Goal: Transaction & Acquisition: Purchase product/service

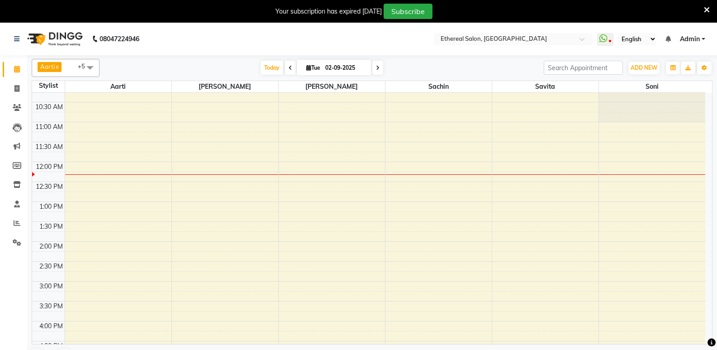
scroll to position [91, 0]
click at [510, 119] on div "8:00 AM 8:30 AM 9:00 AM 9:30 AM 10:00 AM 10:30 AM 11:00 AM 11:30 AM 12:00 PM 12…" at bounding box center [368, 300] width 673 height 597
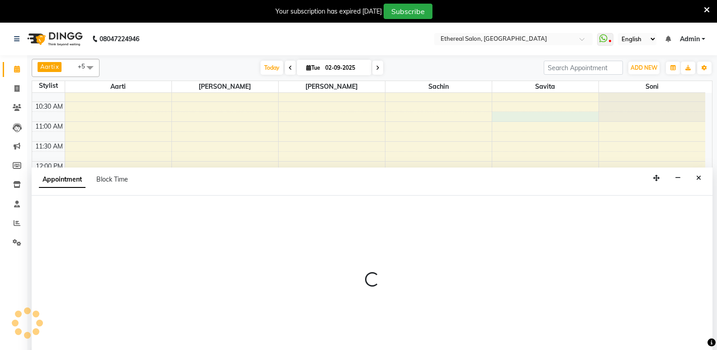
select select "6951"
select select "tentative"
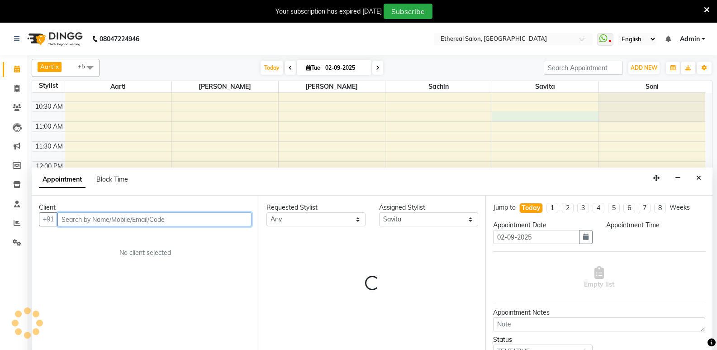
select select "645"
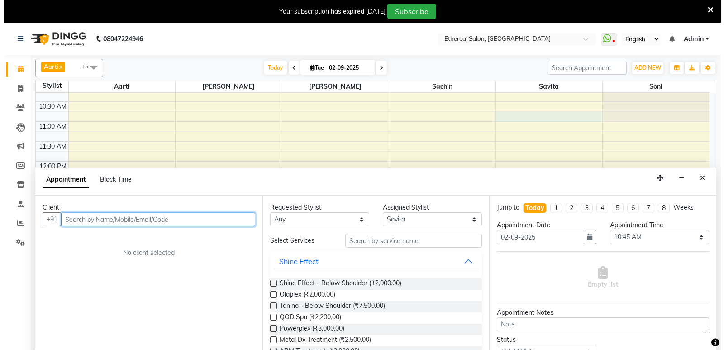
scroll to position [23, 0]
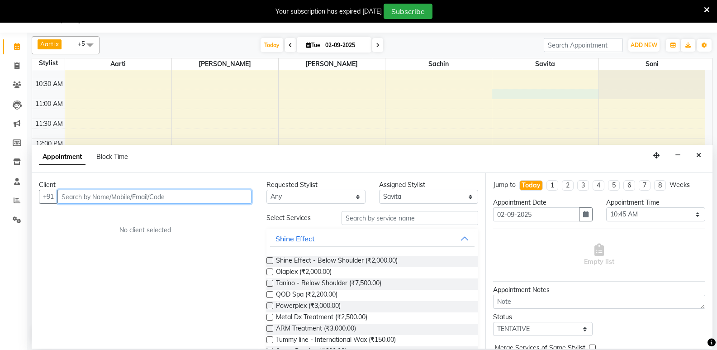
click at [76, 197] on input "text" at bounding box center [154, 197] width 194 height 14
click at [91, 195] on input "993032507" at bounding box center [135, 197] width 157 height 14
type input "9930325027"
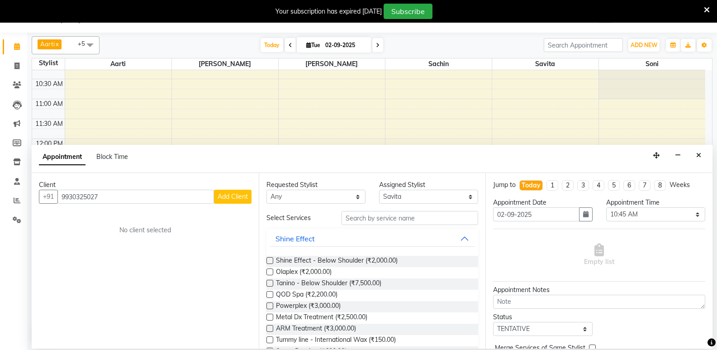
click at [230, 198] on span "Add Client" at bounding box center [233, 196] width 30 height 8
select select "22"
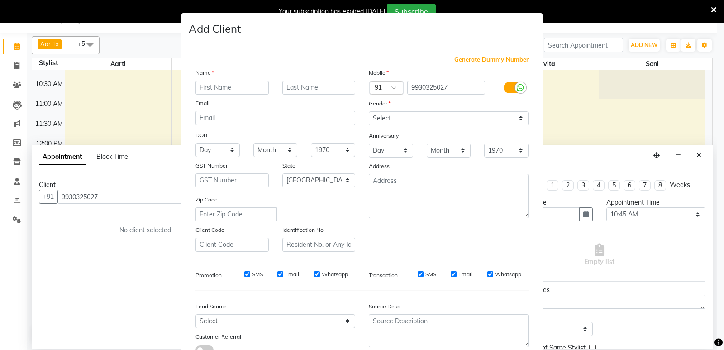
click at [215, 88] on input "text" at bounding box center [231, 88] width 73 height 14
type input "w l c"
click at [388, 121] on select "Select [DEMOGRAPHIC_DATA] [DEMOGRAPHIC_DATA] Other Prefer Not To Say" at bounding box center [449, 118] width 160 height 14
select select "[DEMOGRAPHIC_DATA]"
click at [369, 111] on select "Select [DEMOGRAPHIC_DATA] [DEMOGRAPHIC_DATA] Other Prefer Not To Say" at bounding box center [449, 118] width 160 height 14
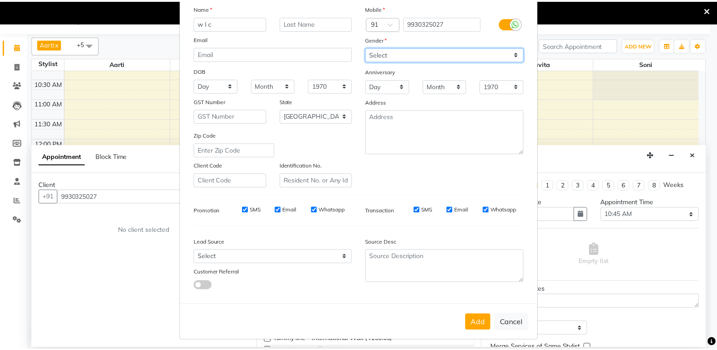
scroll to position [68, 0]
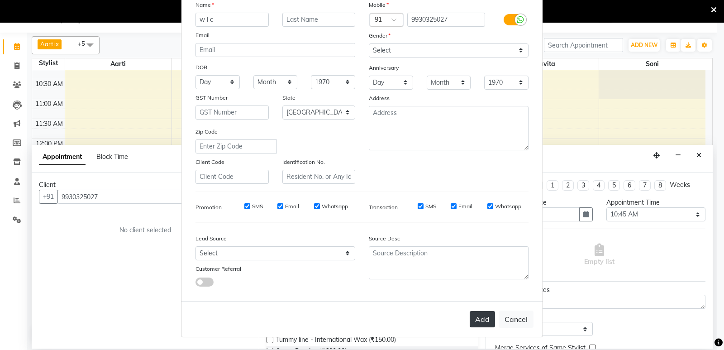
click at [476, 320] on button "Add" at bounding box center [482, 319] width 25 height 16
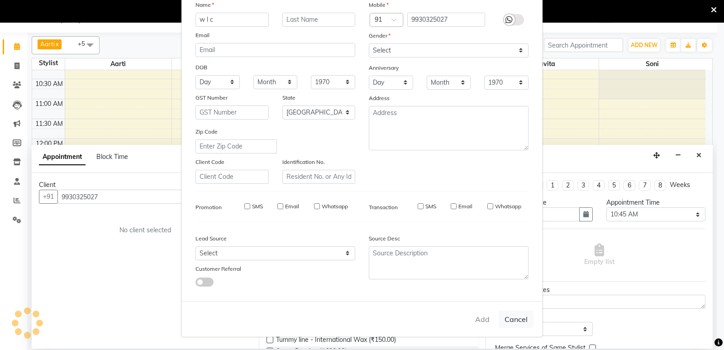
select select
select select "null"
select select
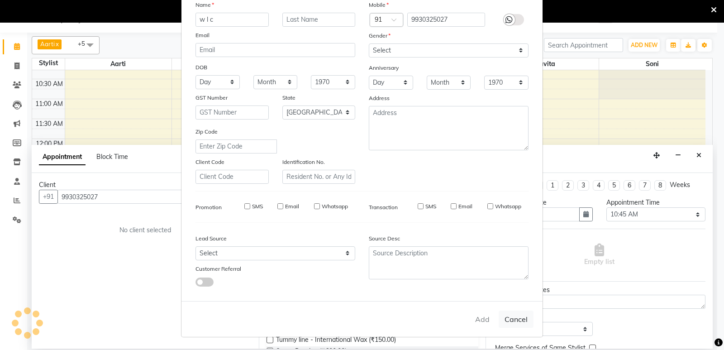
select select
checkbox input "false"
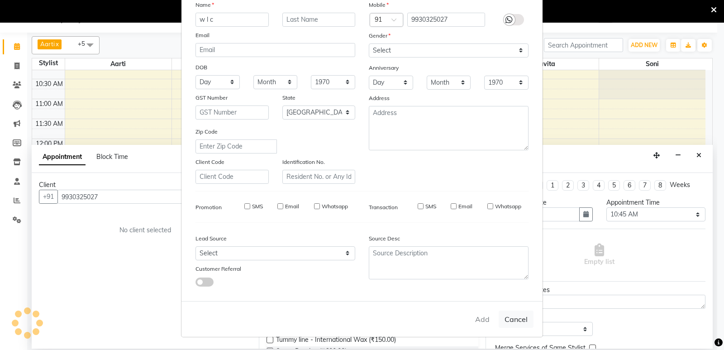
checkbox input "false"
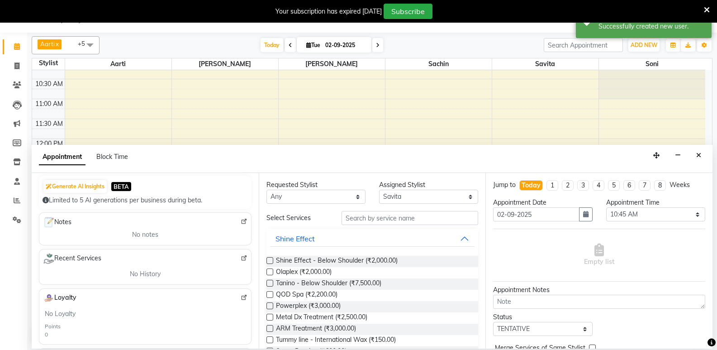
scroll to position [0, 0]
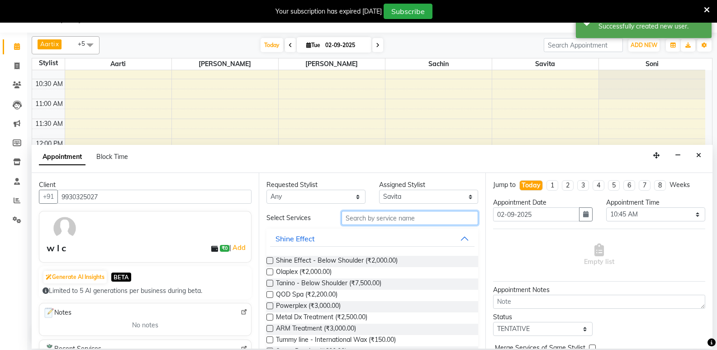
click at [380, 218] on input "text" at bounding box center [410, 218] width 137 height 14
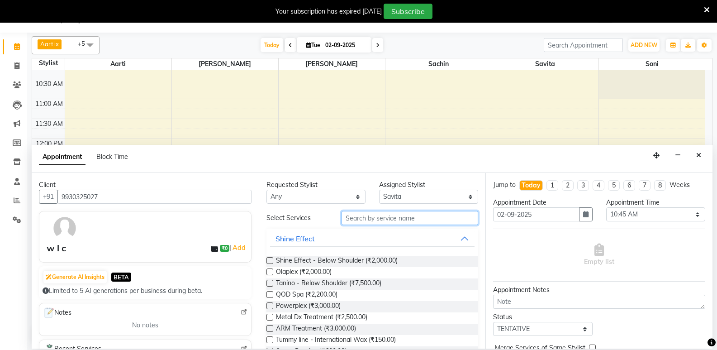
click at [352, 217] on input "text" at bounding box center [410, 218] width 137 height 14
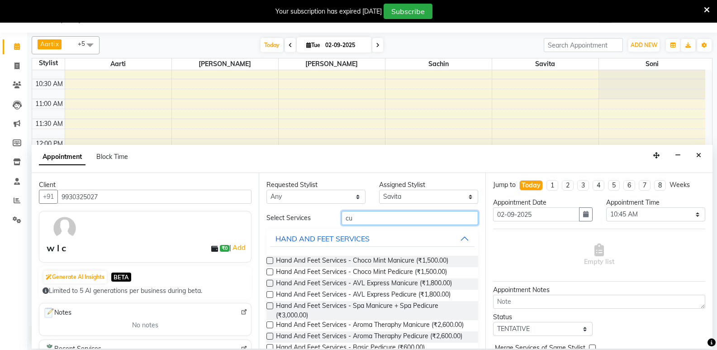
type input "c"
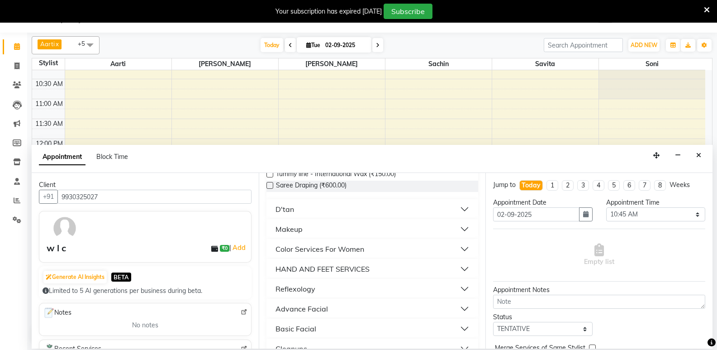
scroll to position [181, 0]
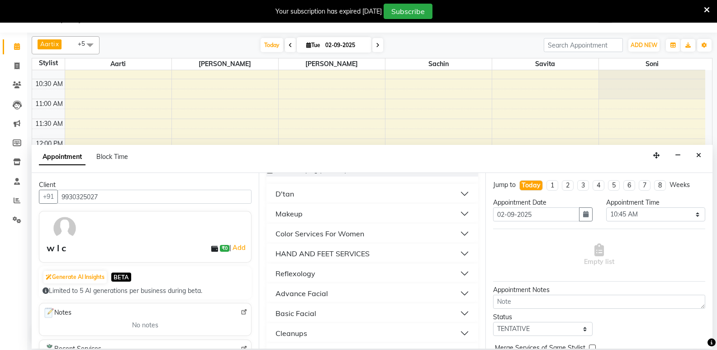
click at [303, 294] on div "Advance Facial" at bounding box center [302, 293] width 52 height 11
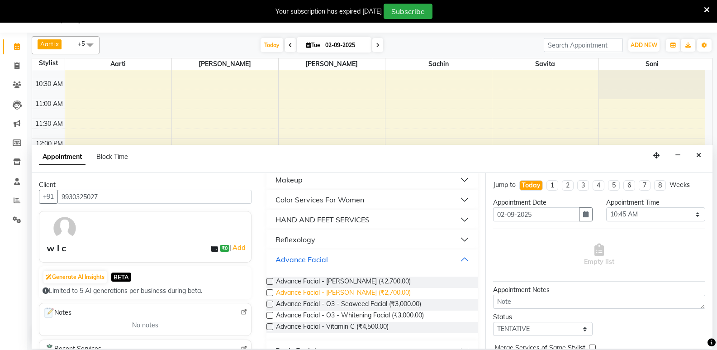
scroll to position [272, 0]
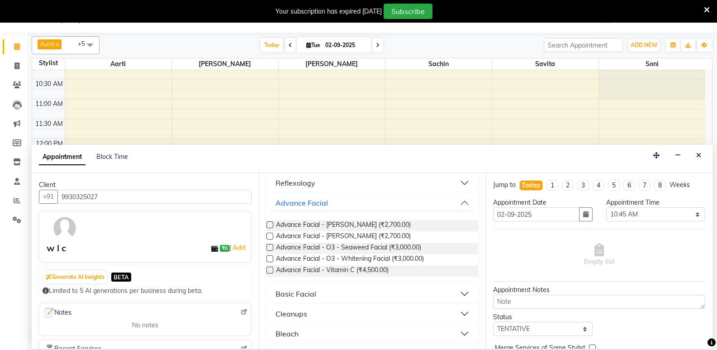
click at [270, 259] on label at bounding box center [270, 258] width 7 height 7
click at [270, 259] on input "checkbox" at bounding box center [270, 260] width 6 height 6
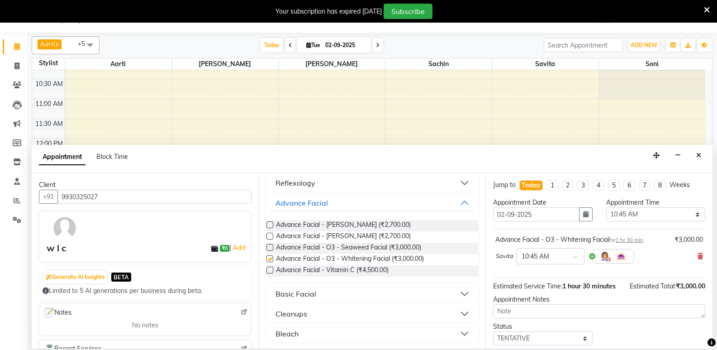
checkbox input "false"
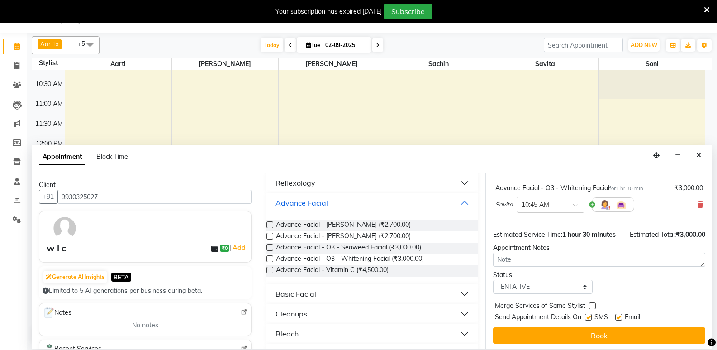
scroll to position [54, 0]
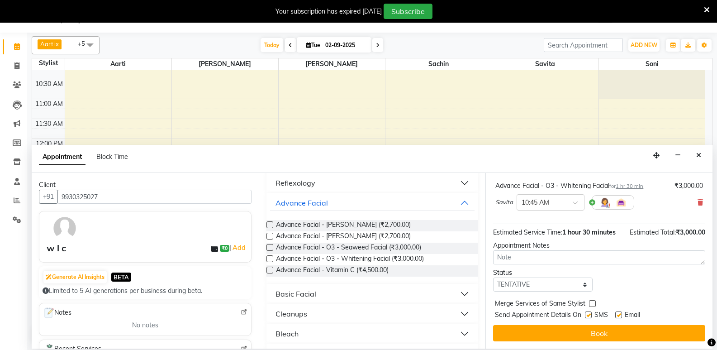
click at [592, 305] on label at bounding box center [592, 303] width 7 height 7
click at [592, 305] on input "checkbox" at bounding box center [592, 304] width 6 height 6
checkbox input "true"
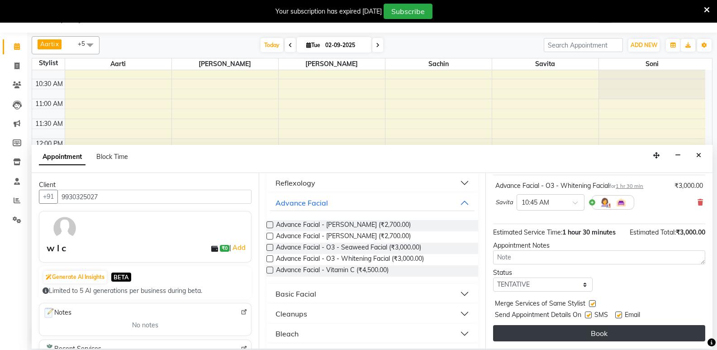
click at [587, 331] on button "Book" at bounding box center [599, 333] width 212 height 16
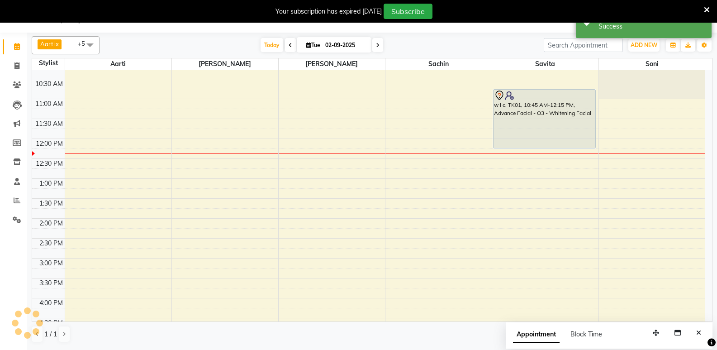
click at [542, 148] on div "w l c, TK01, 10:45 AM-12:15 PM, Advance Facial - O3 - Whitening Facial" at bounding box center [545, 119] width 102 height 58
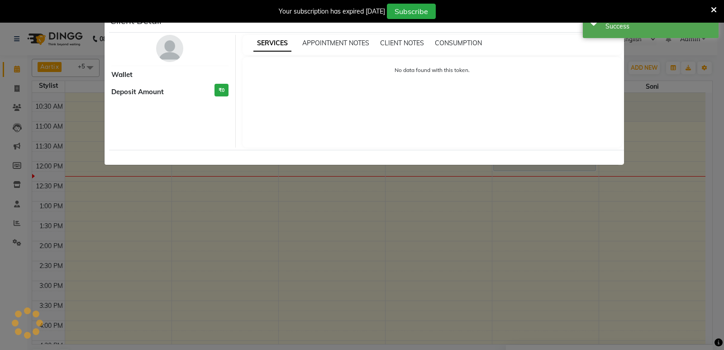
select select "7"
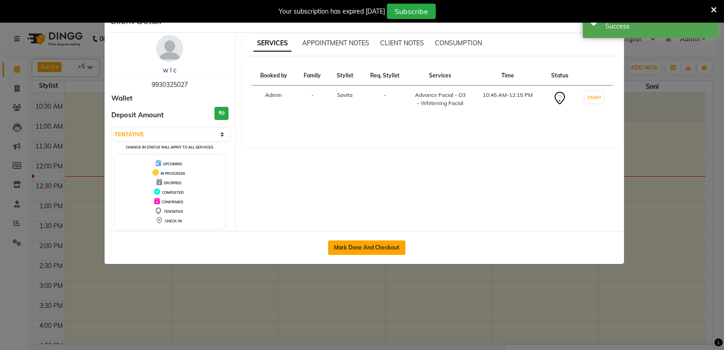
click at [352, 245] on button "Mark Done And Checkout" at bounding box center [366, 247] width 77 height 14
select select "service"
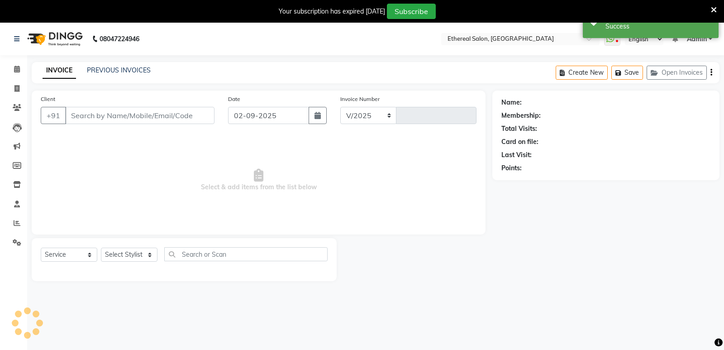
select select "533"
type input "0601"
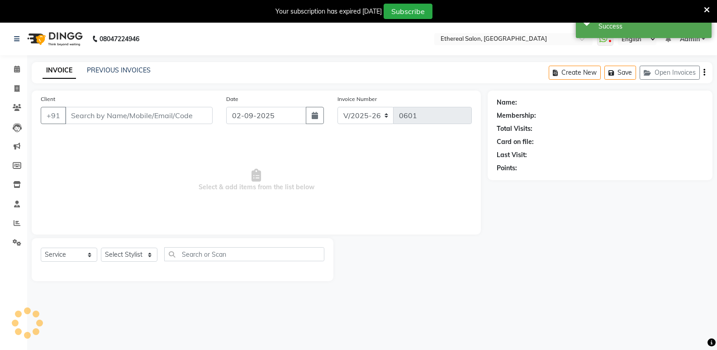
type input "9930325027"
select select "6951"
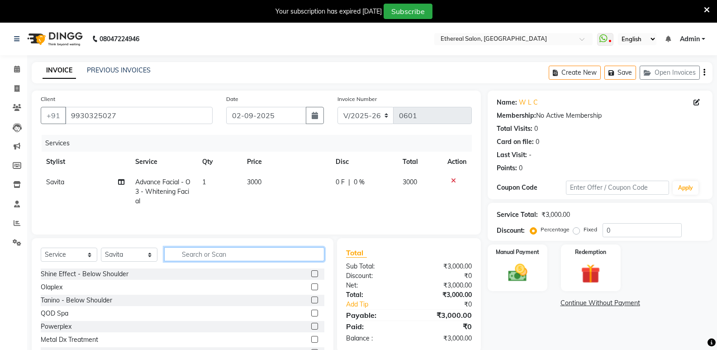
click at [190, 256] on input "text" at bounding box center [244, 254] width 160 height 14
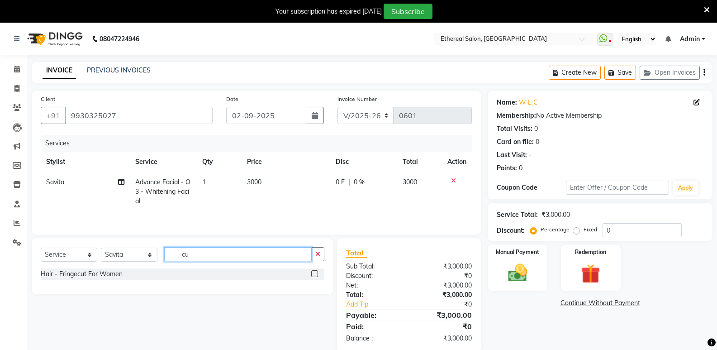
type input "c"
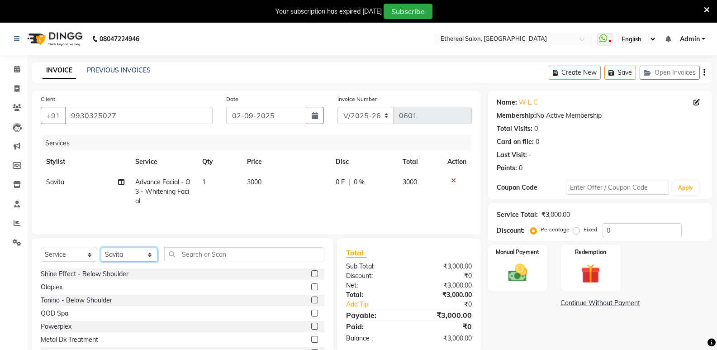
click at [135, 253] on select "Select Stylist Aarti [PERSON_NAME] Sachin [PERSON_NAME]" at bounding box center [129, 255] width 57 height 14
select select "18793"
click at [101, 248] on select "Select Stylist Aarti [PERSON_NAME] Sachin [PERSON_NAME]" at bounding box center [129, 255] width 57 height 14
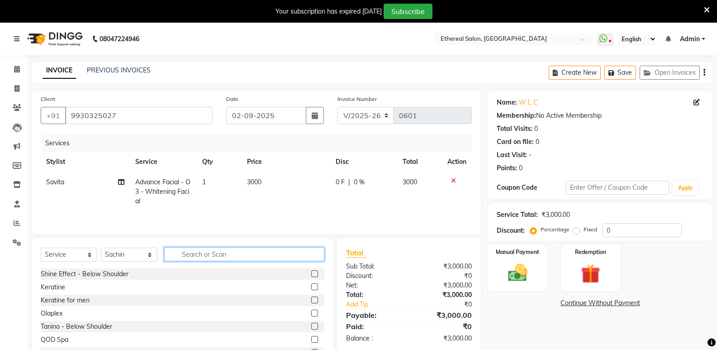
click at [189, 253] on input "text" at bounding box center [244, 254] width 160 height 14
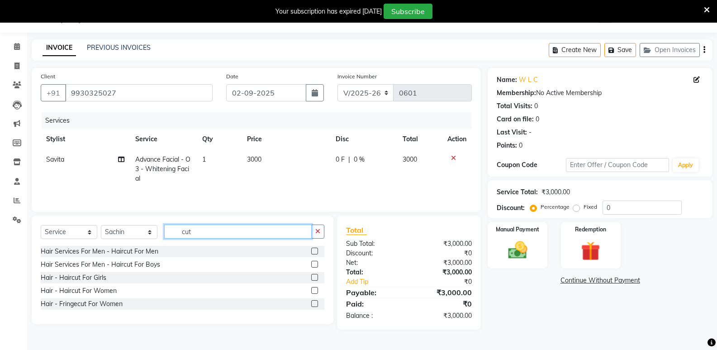
type input "cut"
click at [313, 253] on label at bounding box center [314, 251] width 7 height 7
click at [313, 253] on input "checkbox" at bounding box center [314, 251] width 6 height 6
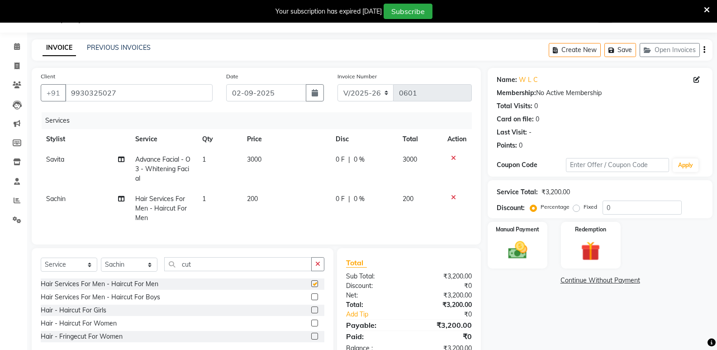
checkbox input "false"
click at [208, 267] on input "cut" at bounding box center [238, 264] width 148 height 14
type input "c"
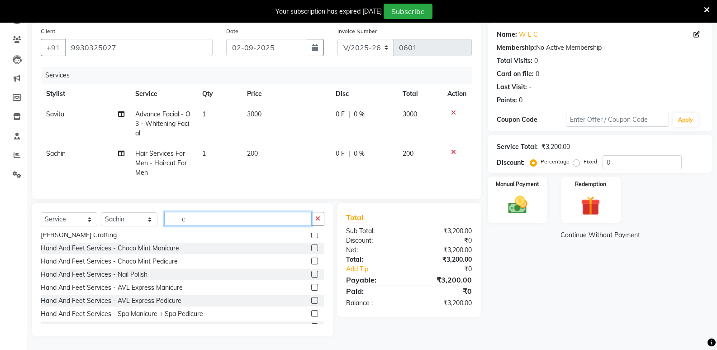
scroll to position [317, 0]
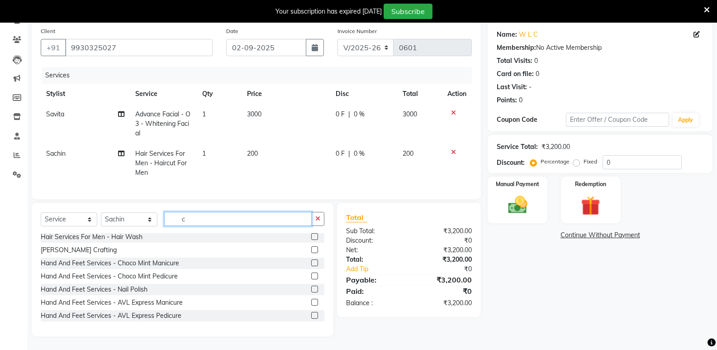
type input "c"
click at [311, 247] on label at bounding box center [314, 249] width 7 height 7
click at [311, 247] on input "checkbox" at bounding box center [314, 250] width 6 height 6
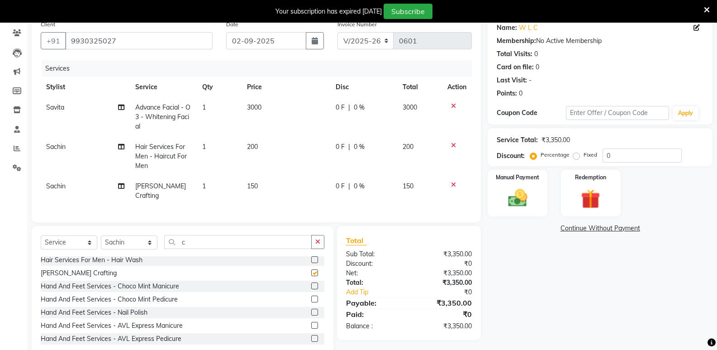
checkbox input "false"
click at [198, 249] on input "c" at bounding box center [238, 242] width 148 height 14
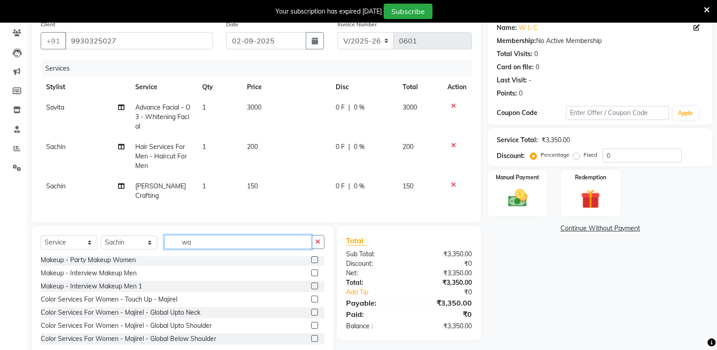
scroll to position [0, 0]
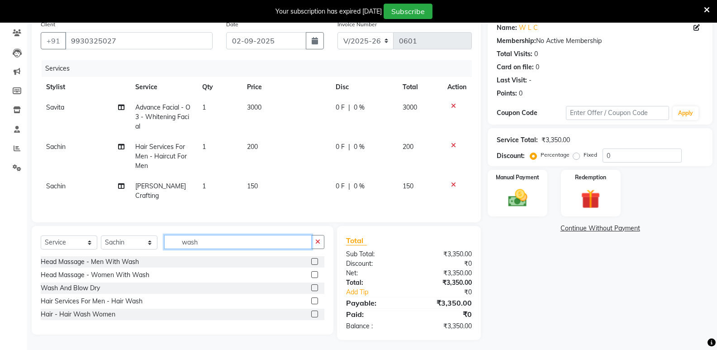
type input "wash"
click at [316, 304] on label at bounding box center [314, 300] width 7 height 7
click at [316, 304] on input "checkbox" at bounding box center [314, 301] width 6 height 6
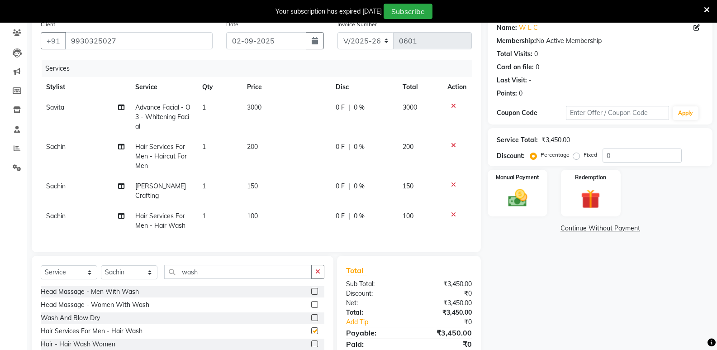
checkbox input "false"
click at [339, 108] on span "0 F" at bounding box center [340, 108] width 9 height 10
select select "6951"
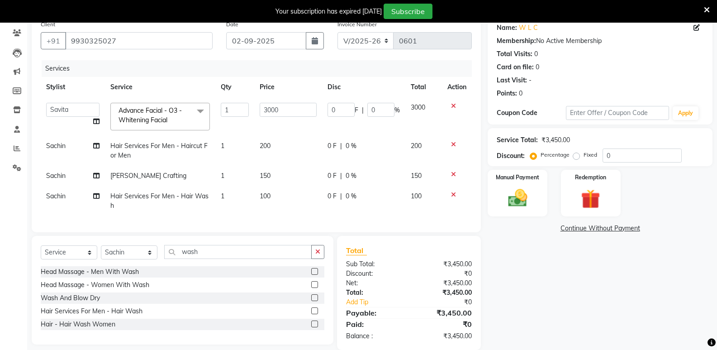
click at [327, 110] on td "0 F | 0 %" at bounding box center [363, 116] width 83 height 38
click at [329, 111] on input "0" at bounding box center [341, 110] width 27 height 14
type input "800"
click at [312, 135] on tbody "Aarti [PERSON_NAME] Sachin [PERSON_NAME] Advance Facial - O3 - Whitening Facial…" at bounding box center [256, 156] width 431 height 119
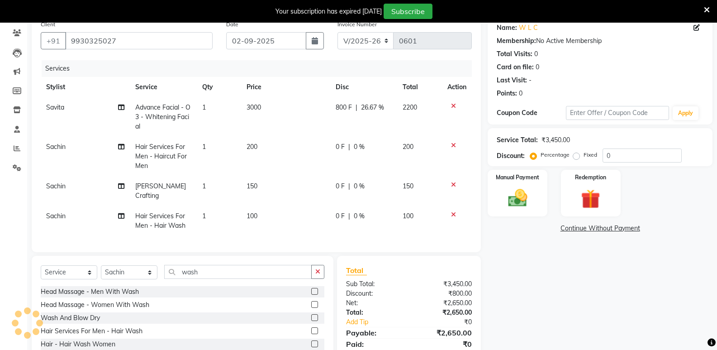
click at [339, 107] on span "800 F" at bounding box center [344, 108] width 16 height 10
select select "6951"
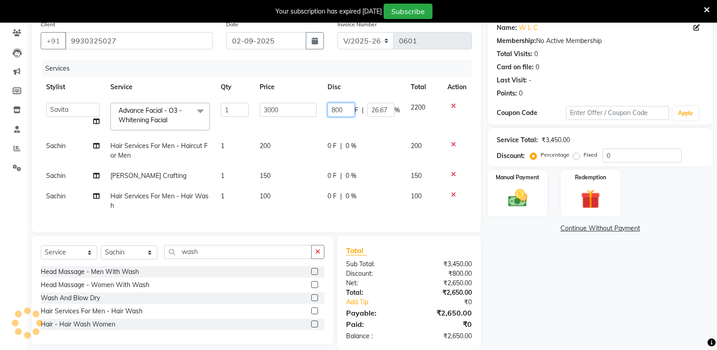
click at [343, 110] on input "800" at bounding box center [341, 110] width 27 height 14
type input "8"
type input "900"
click at [343, 134] on td "900 F | 26.67 %" at bounding box center [363, 116] width 83 height 38
select select "6951"
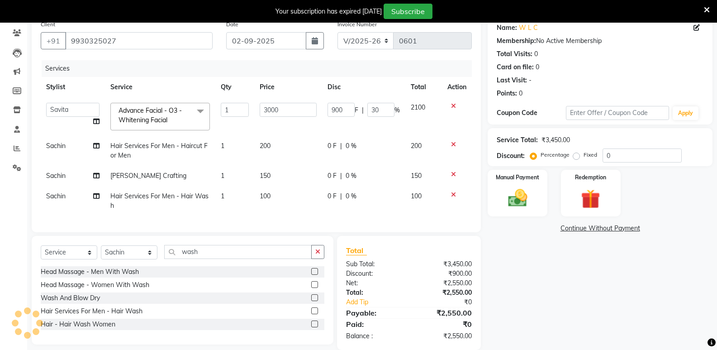
scroll to position [95, 0]
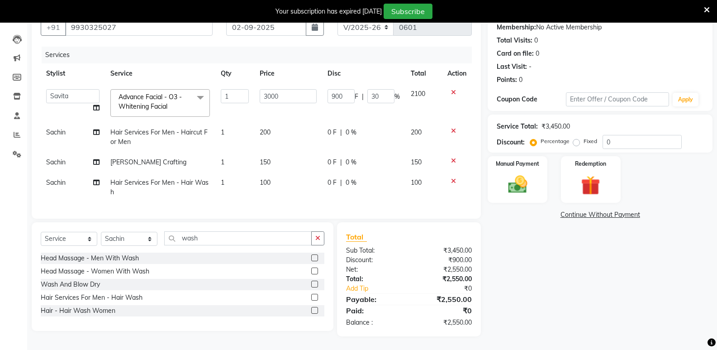
click at [329, 128] on span "0 F" at bounding box center [332, 133] width 9 height 10
select select "18793"
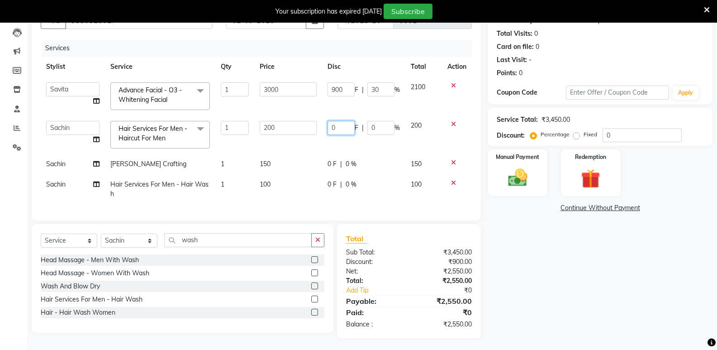
click at [329, 127] on input "0" at bounding box center [341, 128] width 27 height 14
type input "50"
click at [325, 143] on td "50 F | 0 %" at bounding box center [363, 134] width 83 height 38
select select "18793"
click at [505, 166] on img at bounding box center [517, 177] width 32 height 23
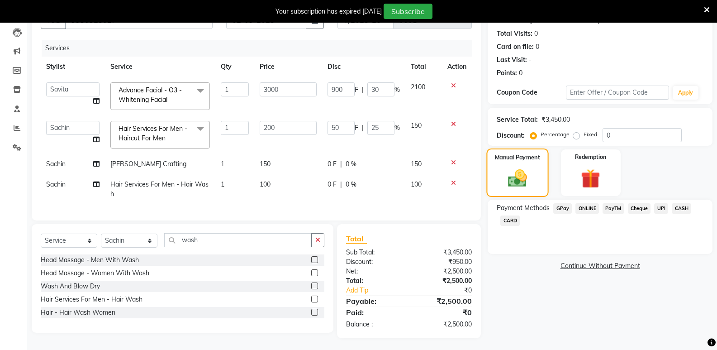
scroll to position [104, 0]
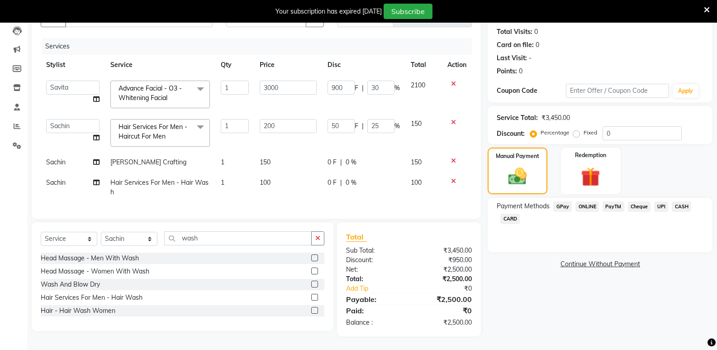
click at [510, 214] on span "CARD" at bounding box center [510, 219] width 19 height 10
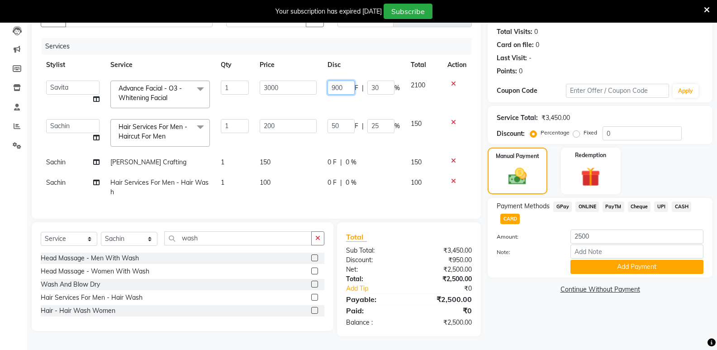
click at [338, 81] on input "900" at bounding box center [341, 88] width 27 height 14
click at [334, 81] on input "900" at bounding box center [341, 88] width 27 height 14
type input "800"
click at [339, 100] on td "800 F | 30 %" at bounding box center [363, 94] width 83 height 38
select select "6951"
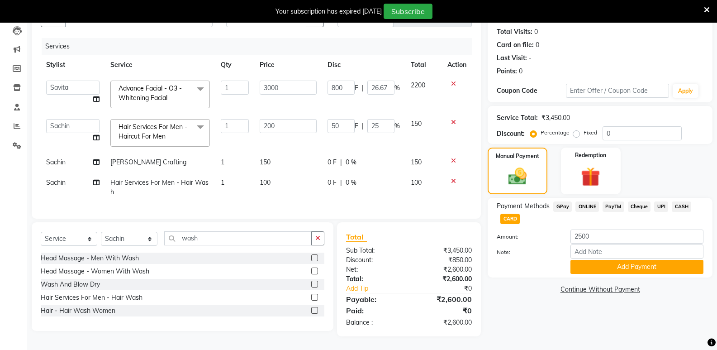
click at [330, 178] on span "0 F" at bounding box center [332, 183] width 9 height 10
select select "18793"
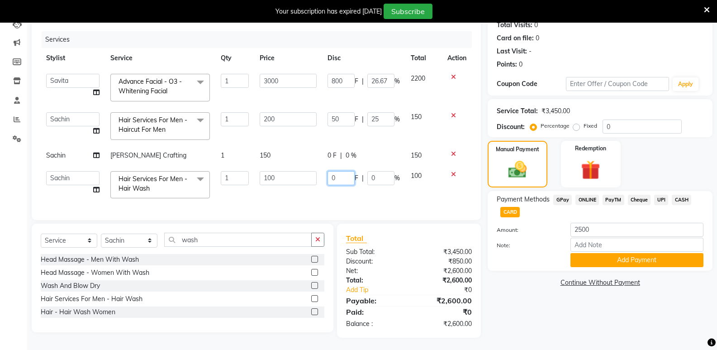
click at [329, 177] on input "0" at bounding box center [341, 178] width 27 height 14
type input "100"
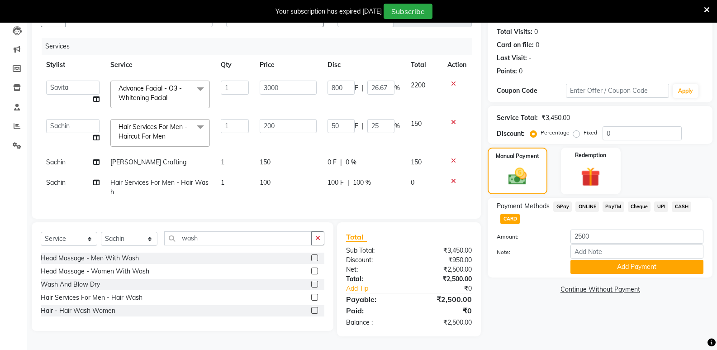
click at [340, 190] on td "100 F | 100 %" at bounding box center [363, 187] width 83 height 30
select select "18793"
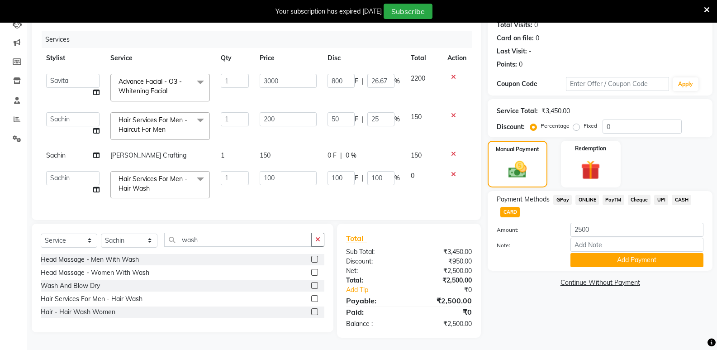
scroll to position [112, 0]
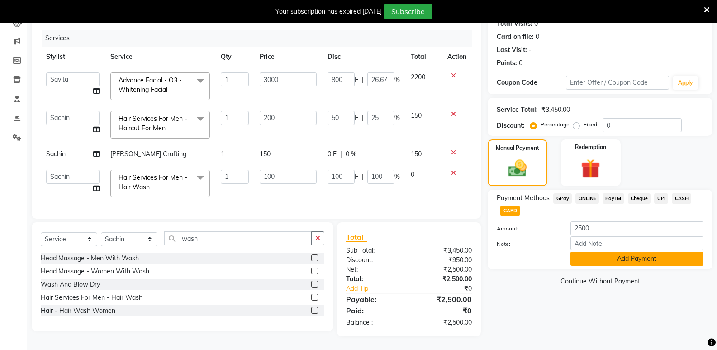
click at [625, 252] on button "Add Payment" at bounding box center [637, 259] width 133 height 14
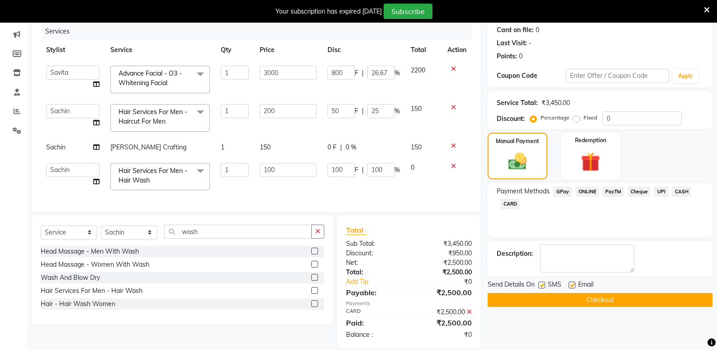
click at [555, 293] on button "Checkout" at bounding box center [600, 300] width 225 height 14
